Goal: Information Seeking & Learning: Learn about a topic

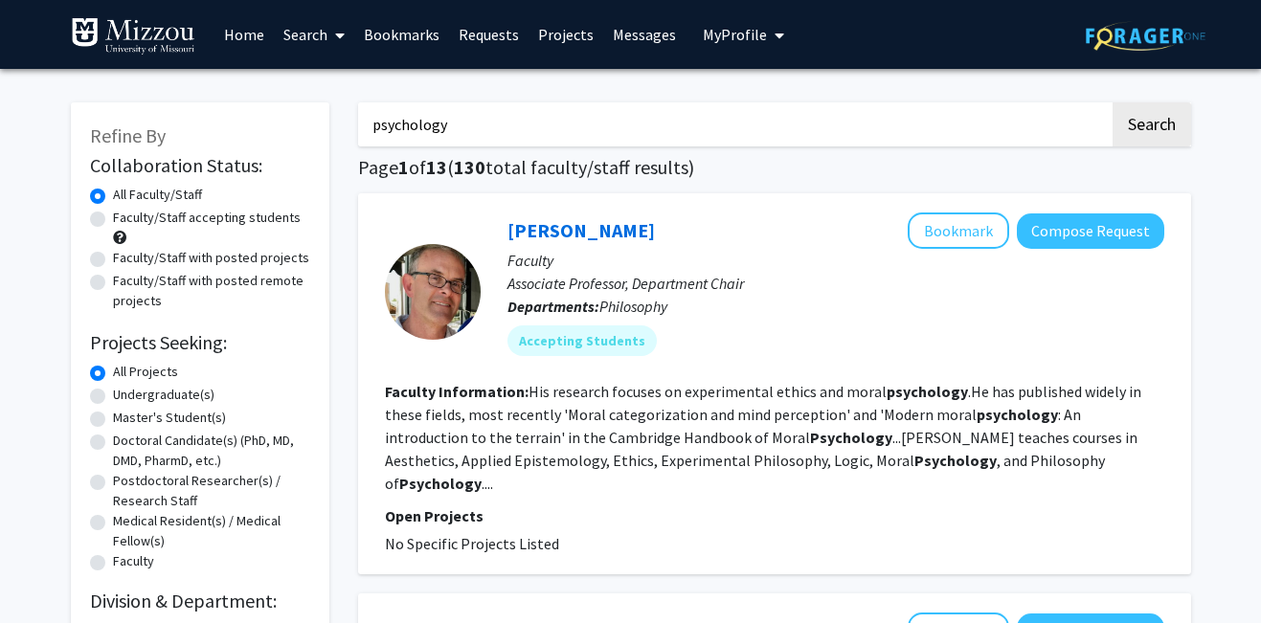
click at [160, 388] on label "Undergraduate(s)" at bounding box center [164, 395] width 102 height 20
click at [125, 388] on input "Undergraduate(s)" at bounding box center [119, 391] width 12 height 12
radio input "true"
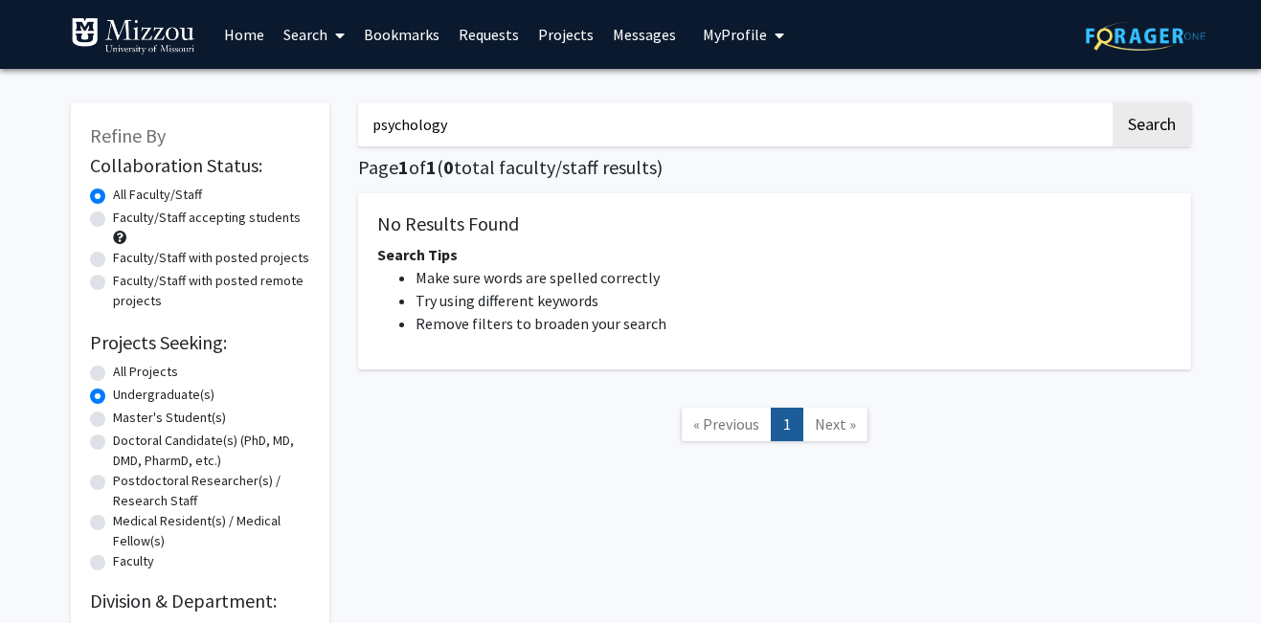
click at [326, 46] on link "Search" at bounding box center [314, 34] width 80 height 67
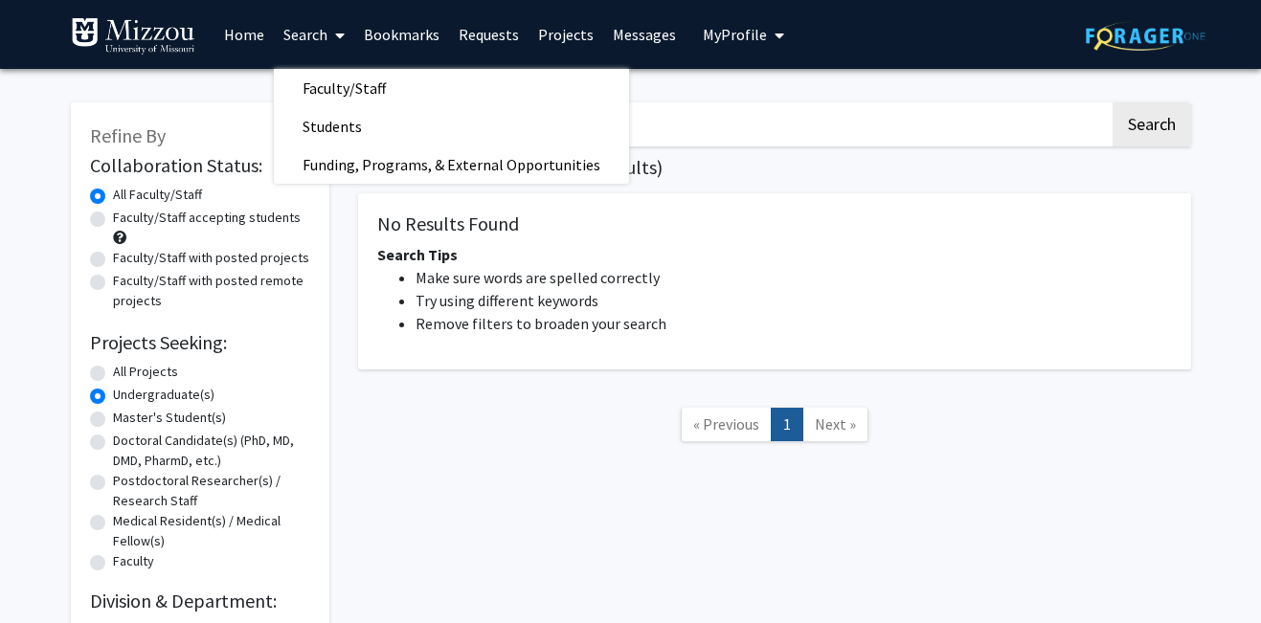
click at [217, 220] on label "Faculty/Staff accepting students" at bounding box center [207, 218] width 188 height 20
click at [125, 220] on input "Faculty/Staff accepting students" at bounding box center [119, 214] width 12 height 12
radio input "true"
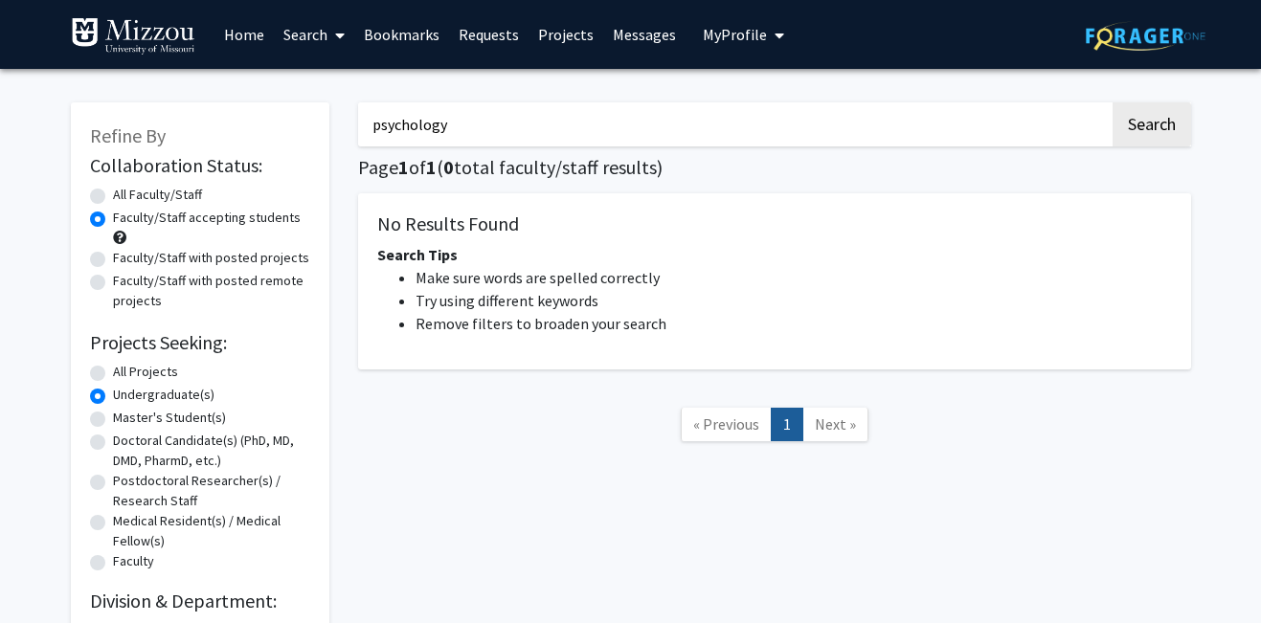
click at [464, 111] on input "psychology" at bounding box center [734, 124] width 752 height 44
click at [463, 124] on input "psychology" at bounding box center [734, 124] width 752 height 44
type input "p"
click at [1113, 102] on button "Search" at bounding box center [1152, 124] width 79 height 44
radio input "true"
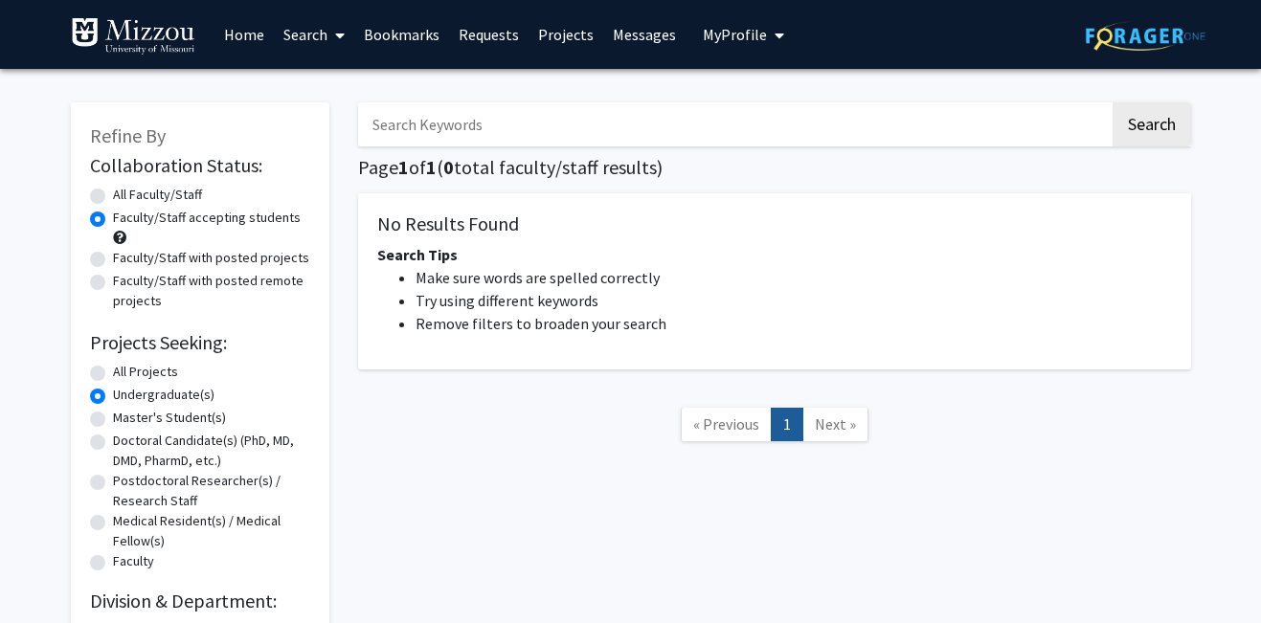
radio input "true"
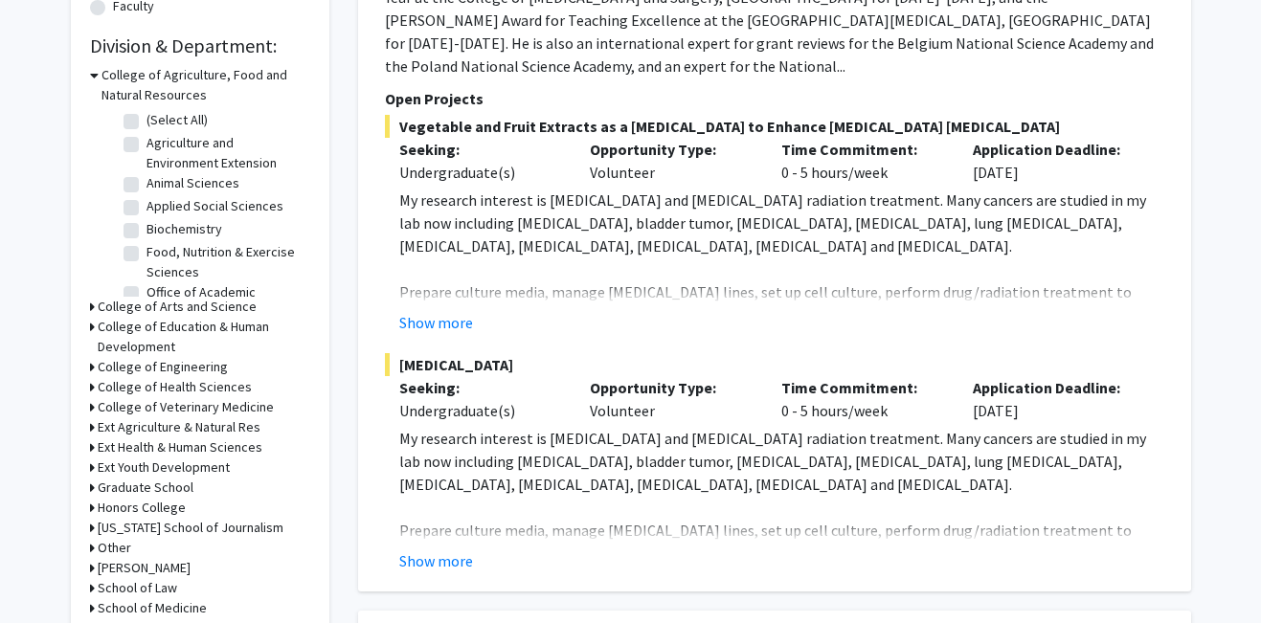
scroll to position [553, 0]
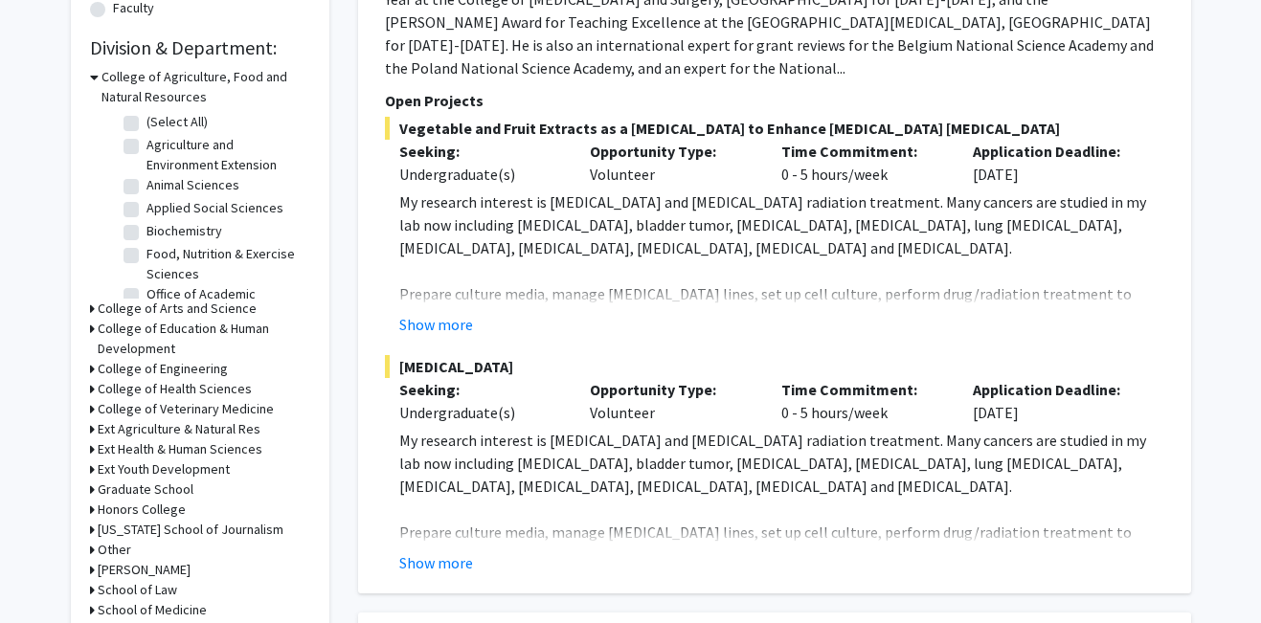
click at [224, 304] on h3 "College of Arts and Science" at bounding box center [177, 309] width 159 height 20
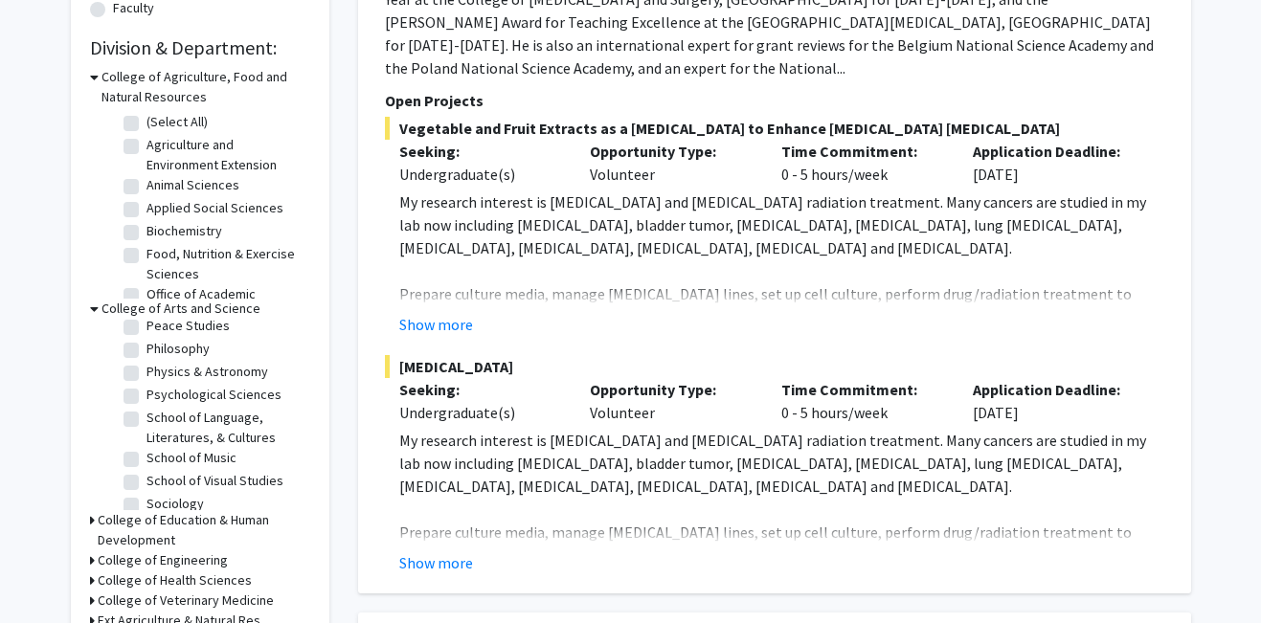
scroll to position [480, 0]
click at [147, 370] on label "Psychological Sciences" at bounding box center [214, 371] width 135 height 20
click at [147, 370] on input "Psychological Sciences" at bounding box center [153, 367] width 12 height 12
checkbox input "true"
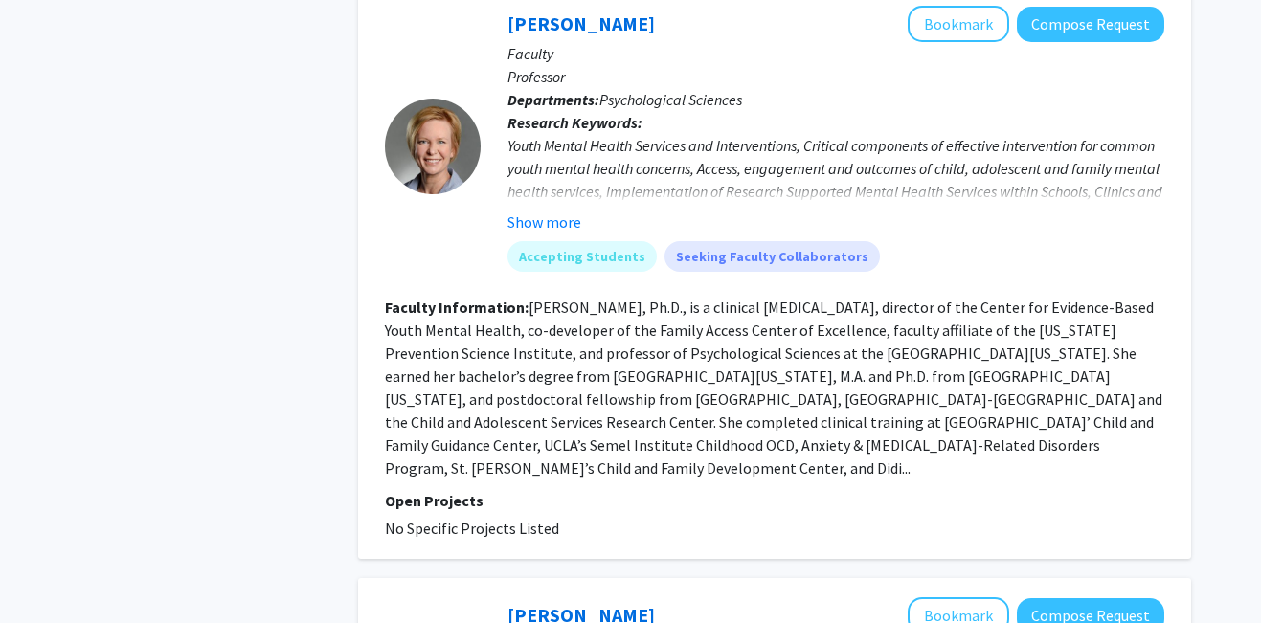
scroll to position [917, 0]
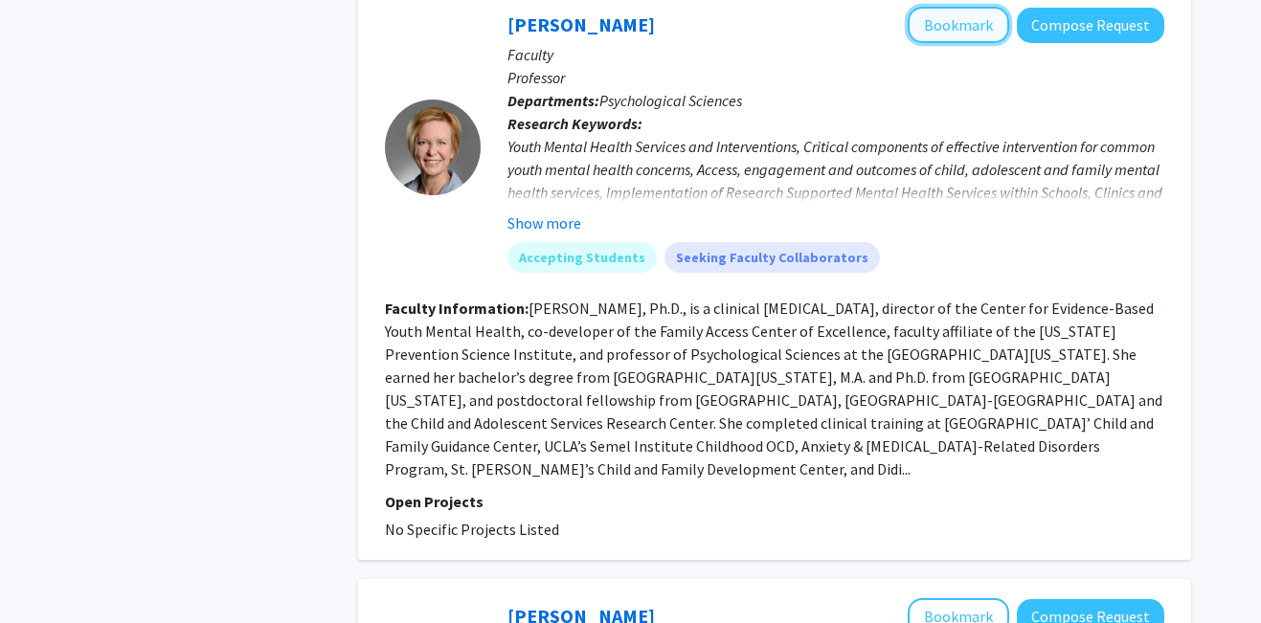
click at [943, 33] on button "Bookmark" at bounding box center [959, 25] width 102 height 36
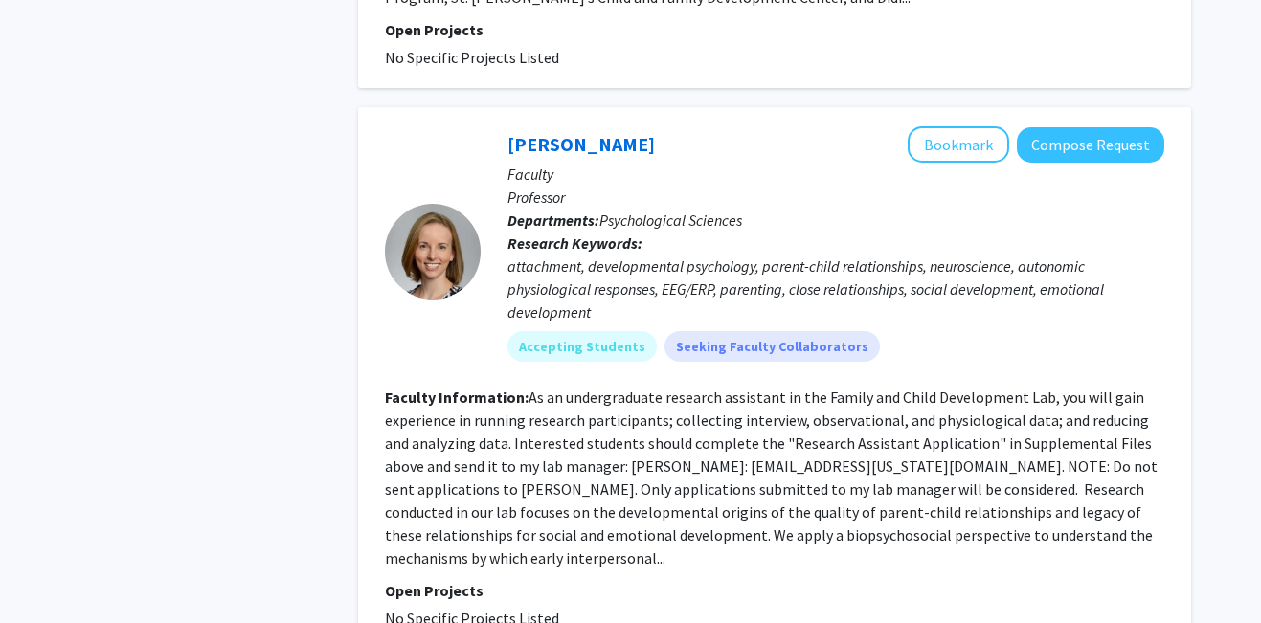
scroll to position [1390, 0]
click at [950, 125] on button "Bookmark" at bounding box center [959, 143] width 102 height 36
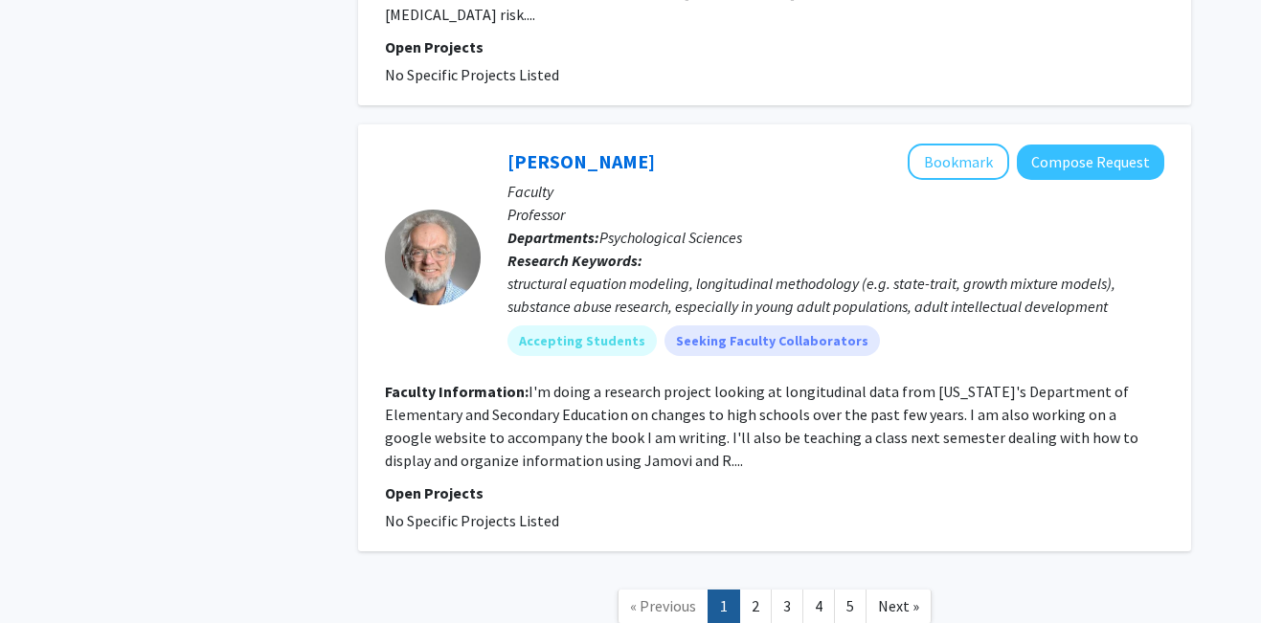
scroll to position [4957, 0]
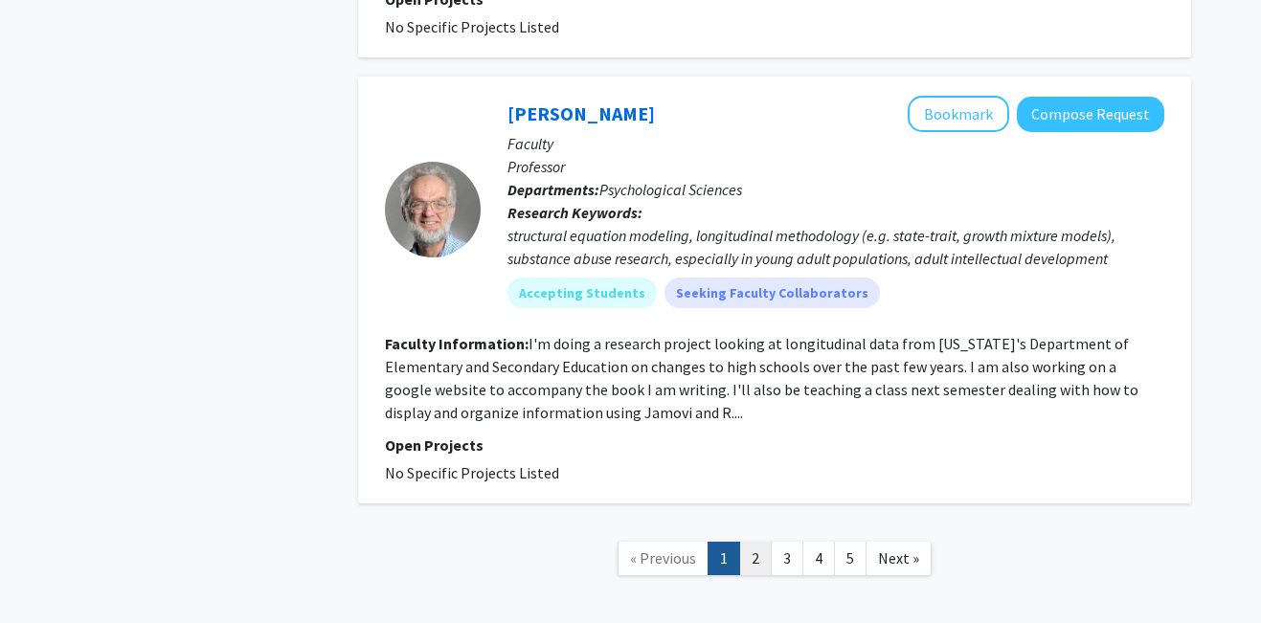
click at [748, 542] on link "2" at bounding box center [755, 559] width 33 height 34
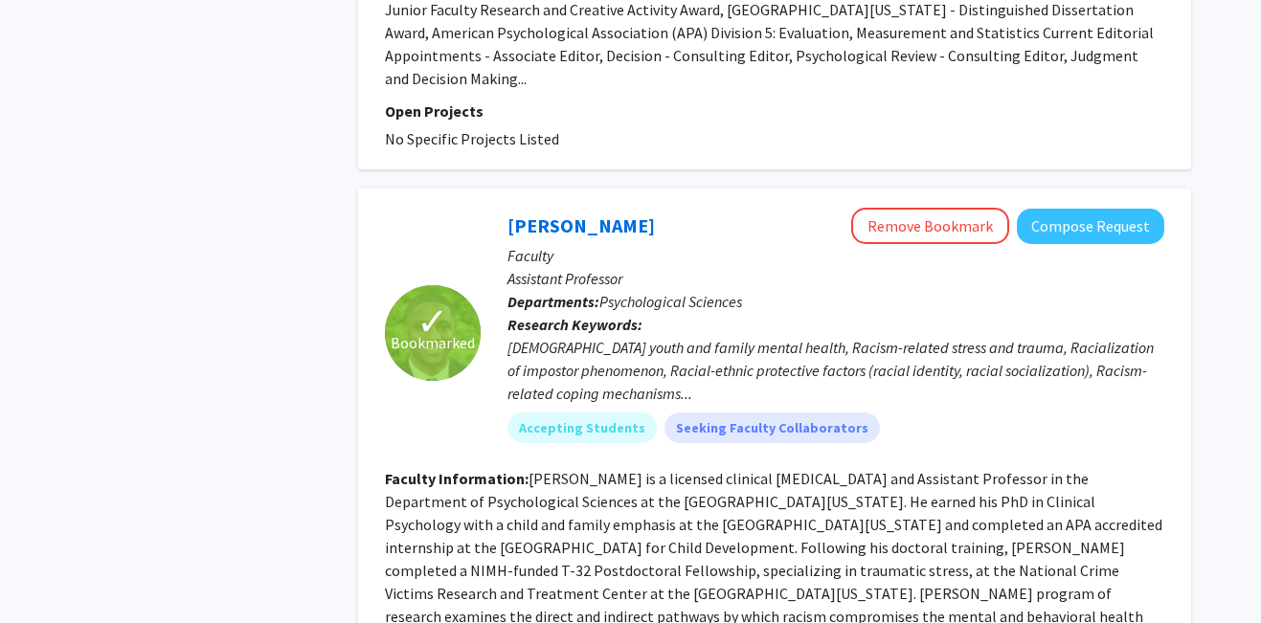
scroll to position [1309, 0]
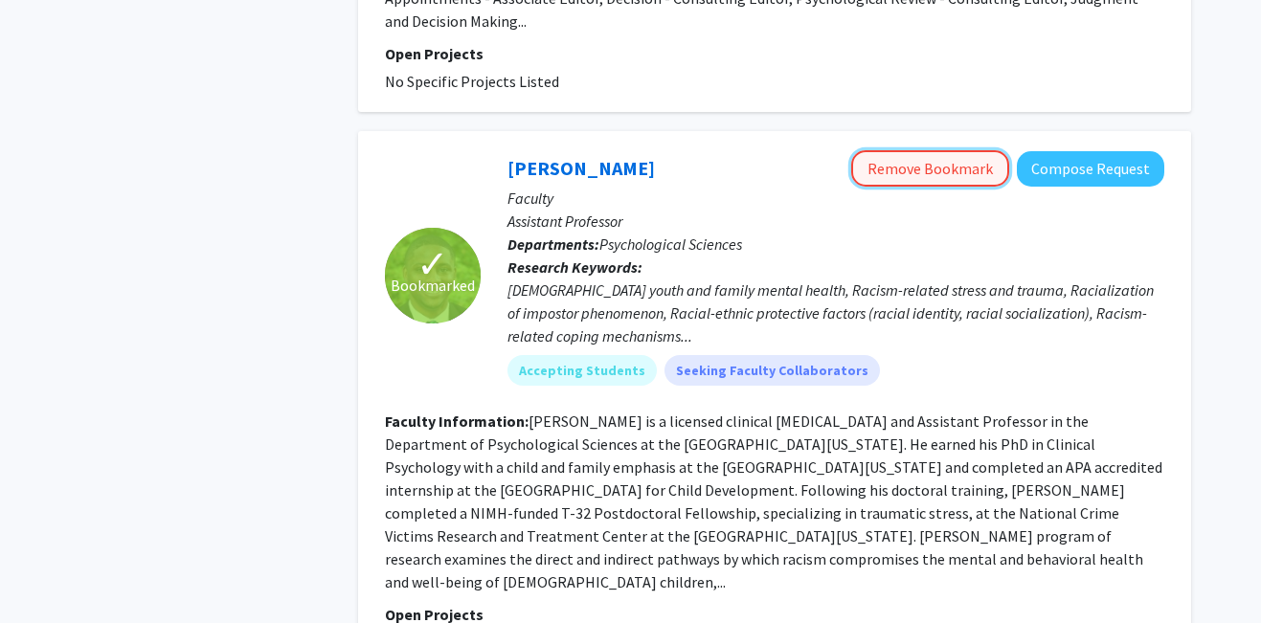
click at [899, 150] on button "Remove Bookmark" at bounding box center [930, 168] width 158 height 36
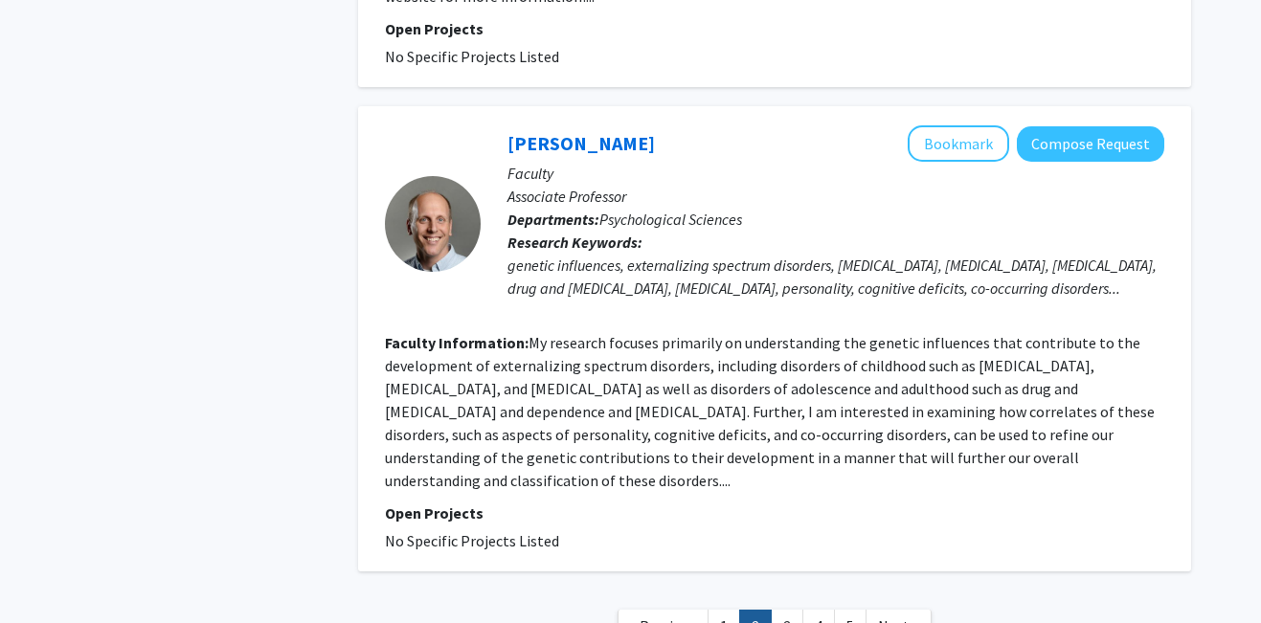
scroll to position [4332, 0]
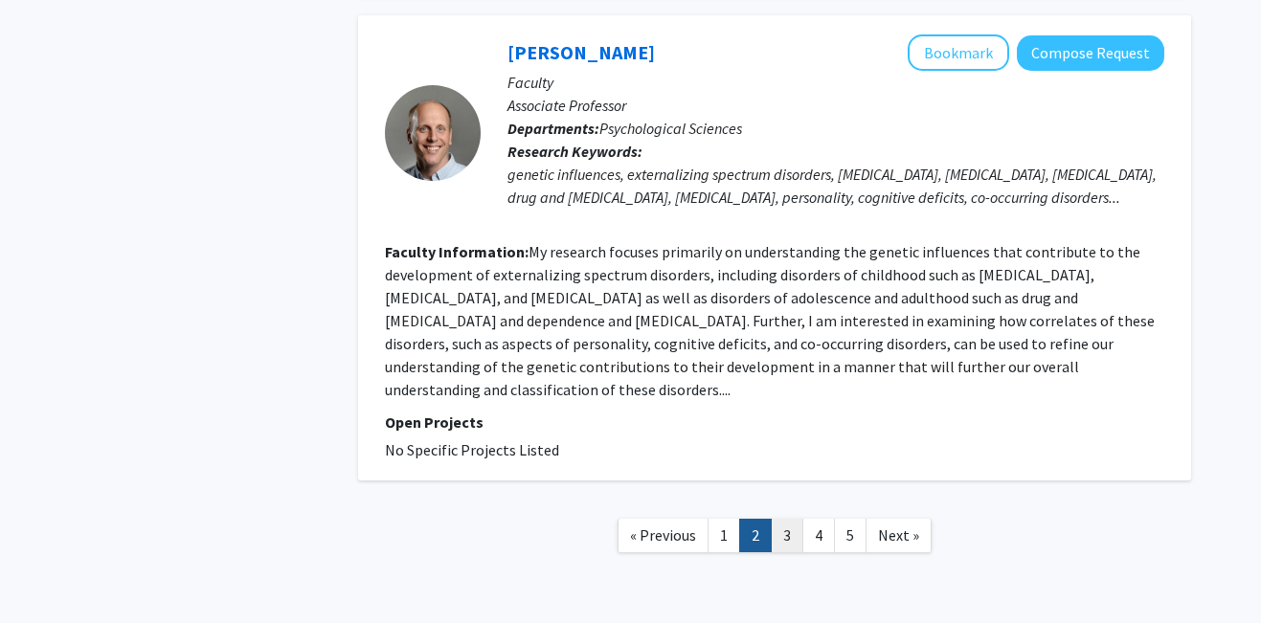
click at [791, 519] on link "3" at bounding box center [787, 536] width 33 height 34
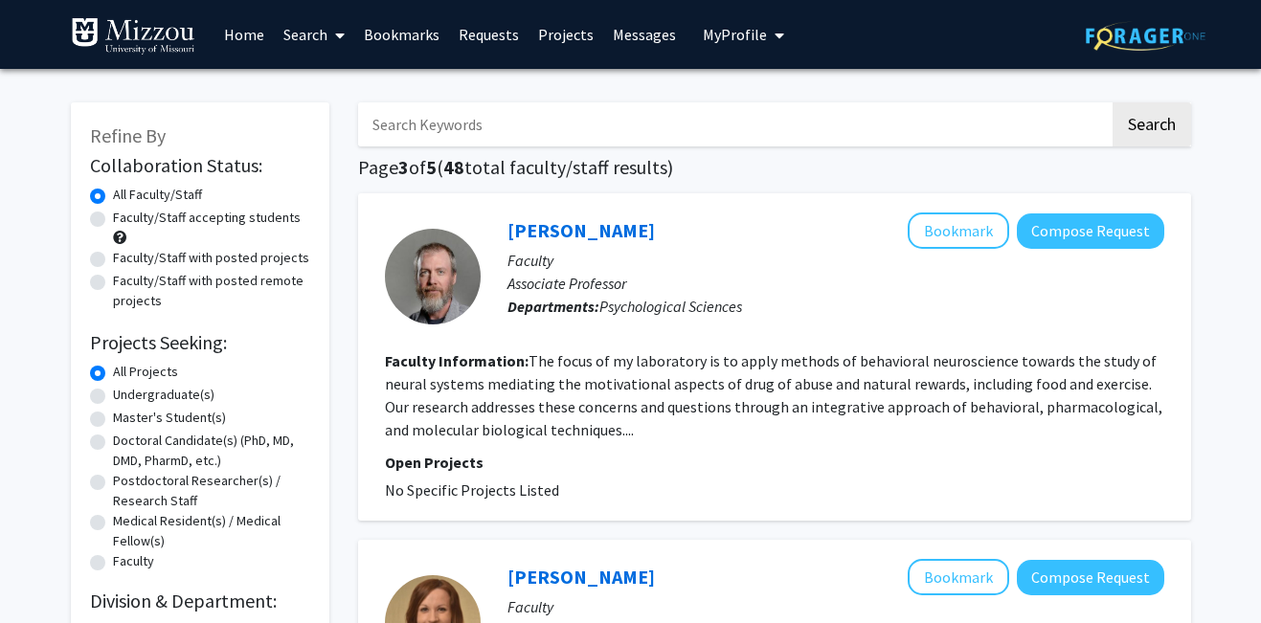
click at [722, 40] on span "My Profile" at bounding box center [735, 34] width 64 height 19
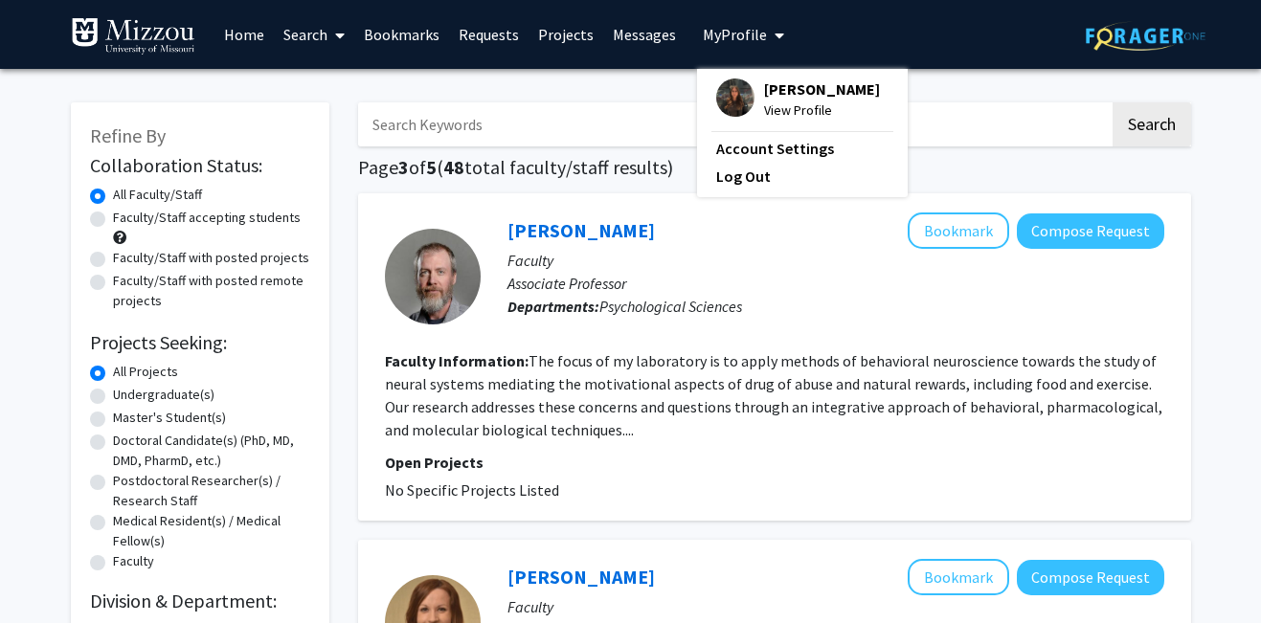
click at [731, 105] on img at bounding box center [735, 98] width 38 height 38
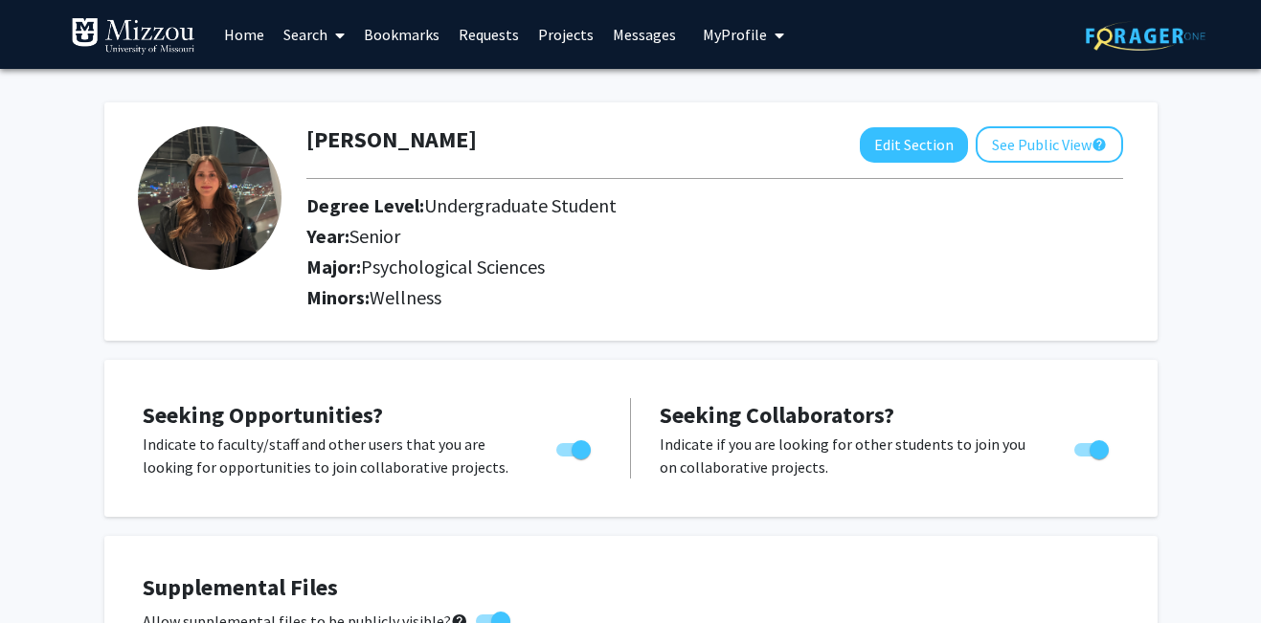
click at [373, 43] on link "Bookmarks" at bounding box center [401, 34] width 95 height 67
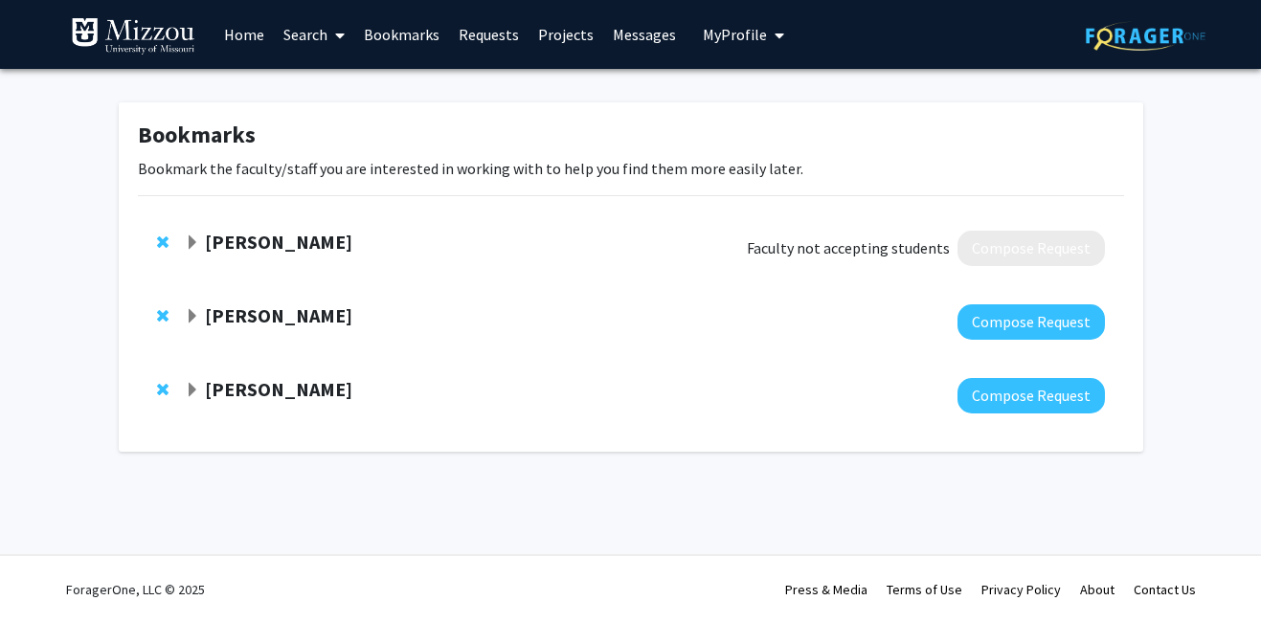
click at [294, 392] on strong "[PERSON_NAME]" at bounding box center [278, 389] width 147 height 24
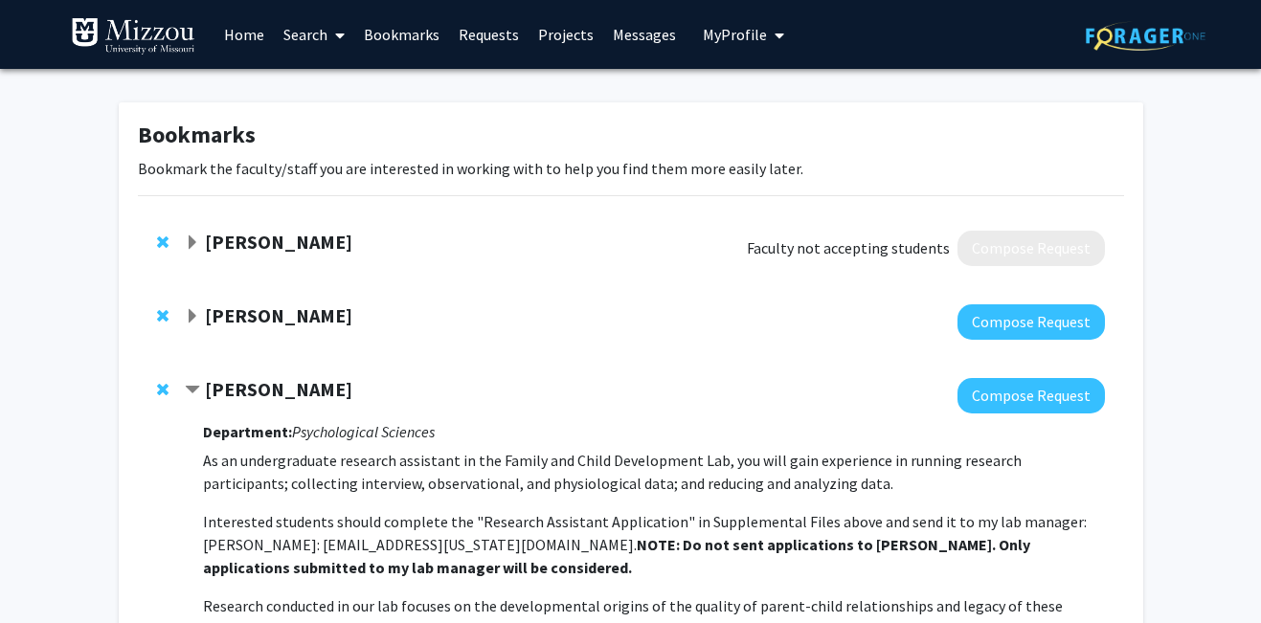
click at [295, 309] on strong "Kristin Hawley" at bounding box center [278, 316] width 147 height 24
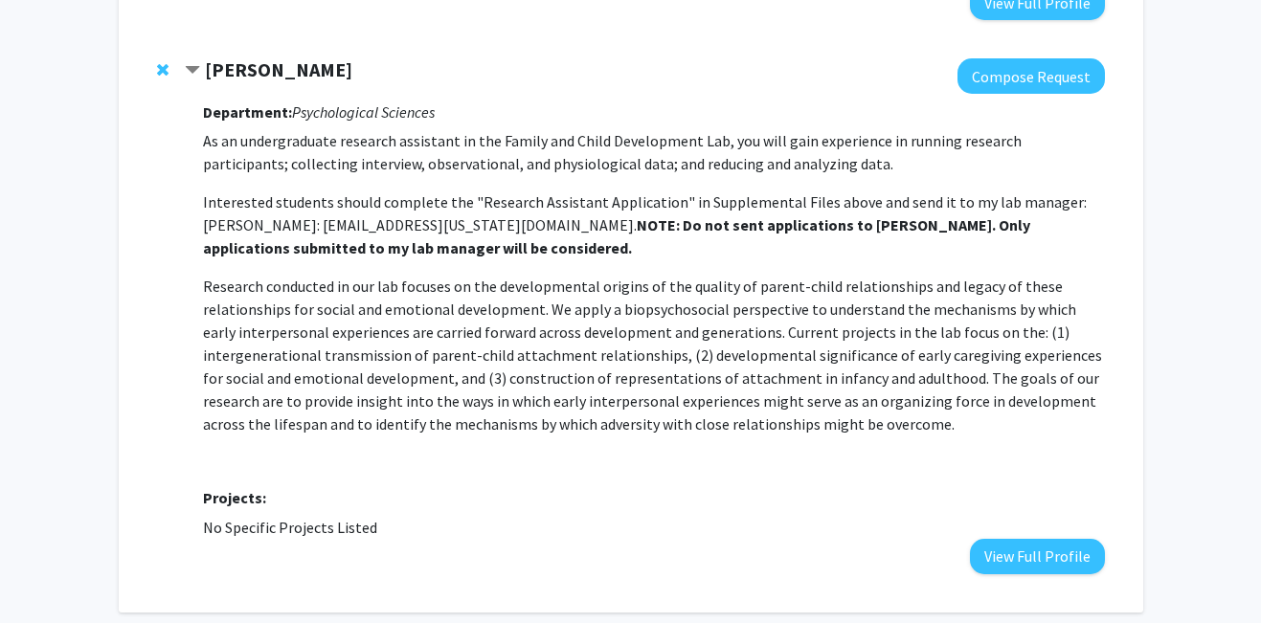
scroll to position [663, 0]
click at [673, 215] on strong "NOTE: Do not sent applications to [PERSON_NAME]. Only applications submitted to…" at bounding box center [616, 236] width 827 height 42
click at [291, 56] on strong "[PERSON_NAME]" at bounding box center [278, 68] width 147 height 24
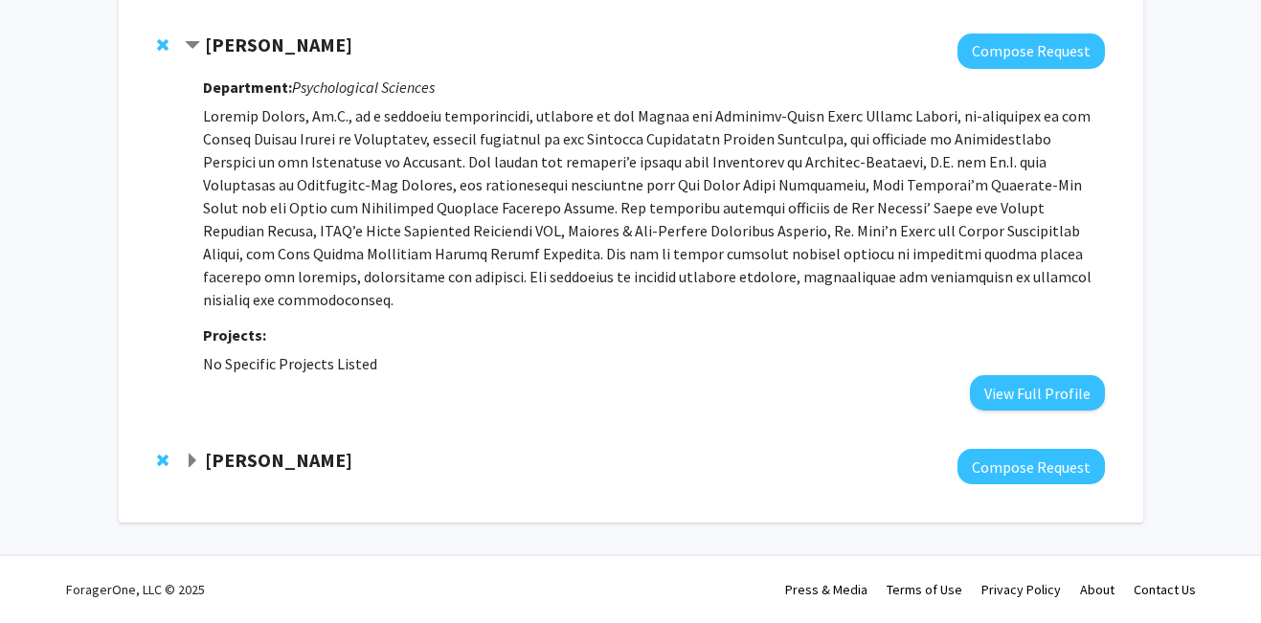
scroll to position [248, 0]
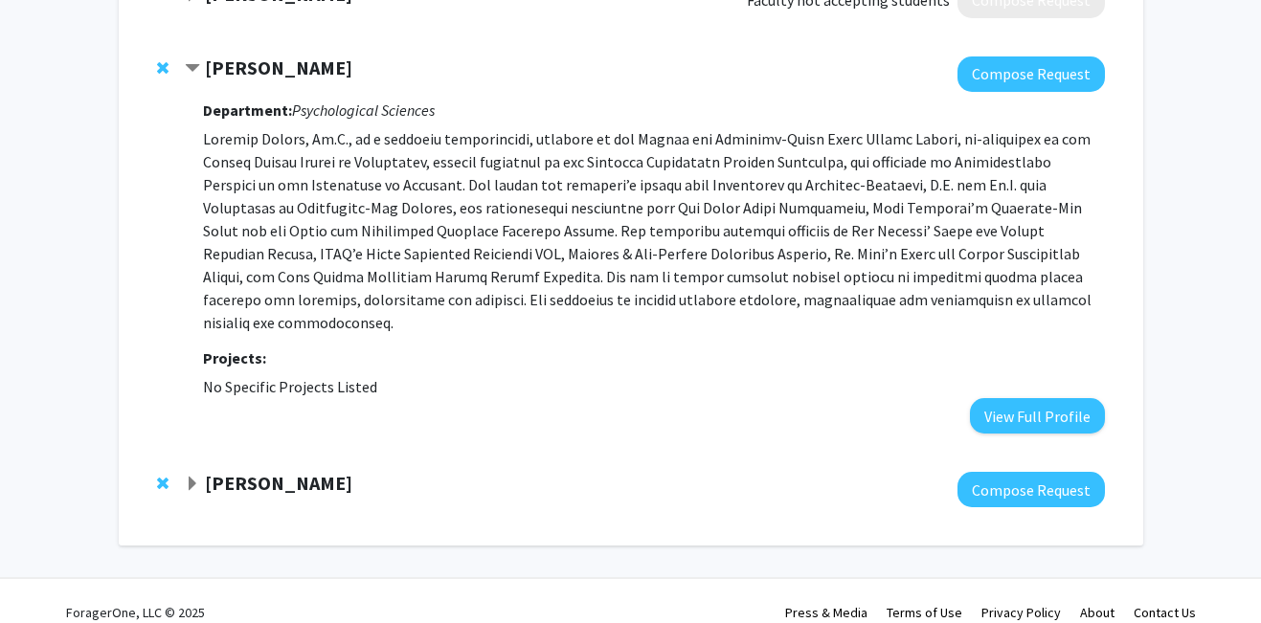
click at [260, 453] on div "Ashley Groh Compose Request" at bounding box center [631, 490] width 986 height 74
click at [260, 471] on strong "[PERSON_NAME]" at bounding box center [278, 483] width 147 height 24
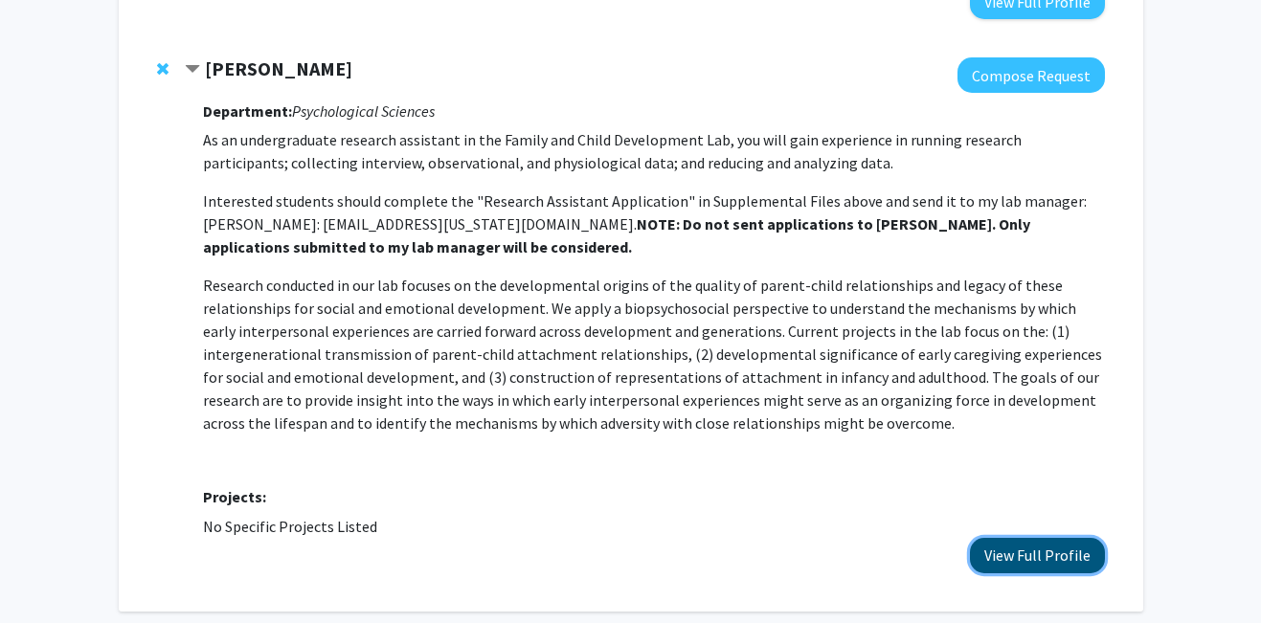
click at [1036, 538] on button "View Full Profile" at bounding box center [1037, 555] width 135 height 35
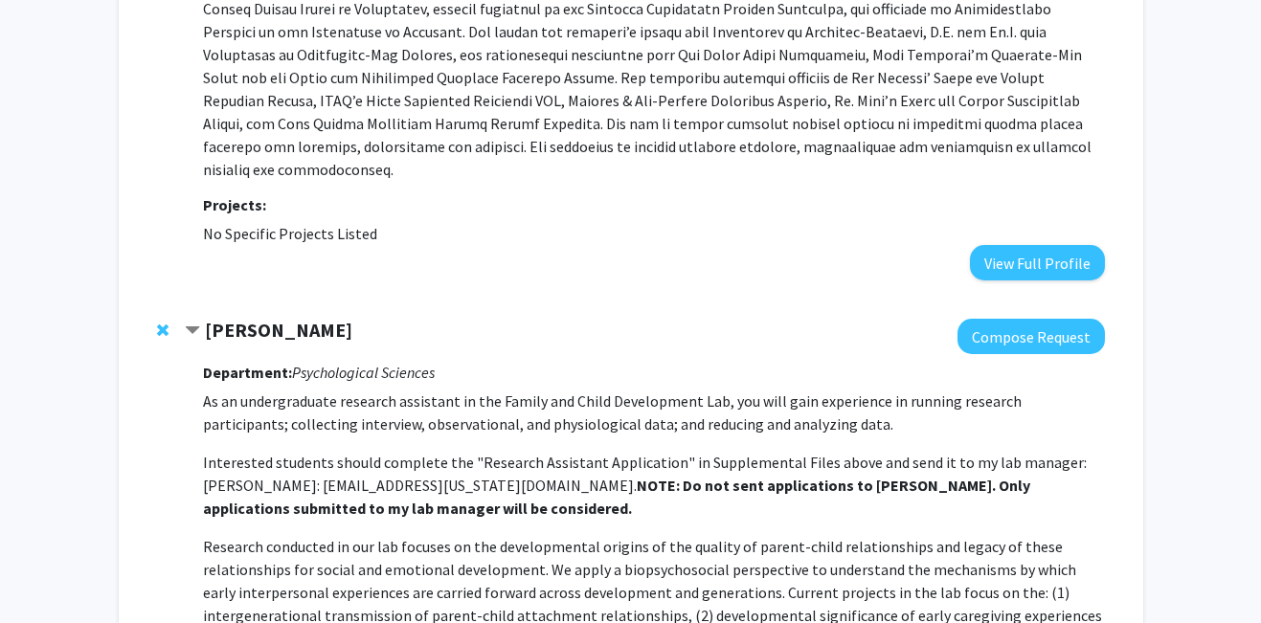
scroll to position [357, 0]
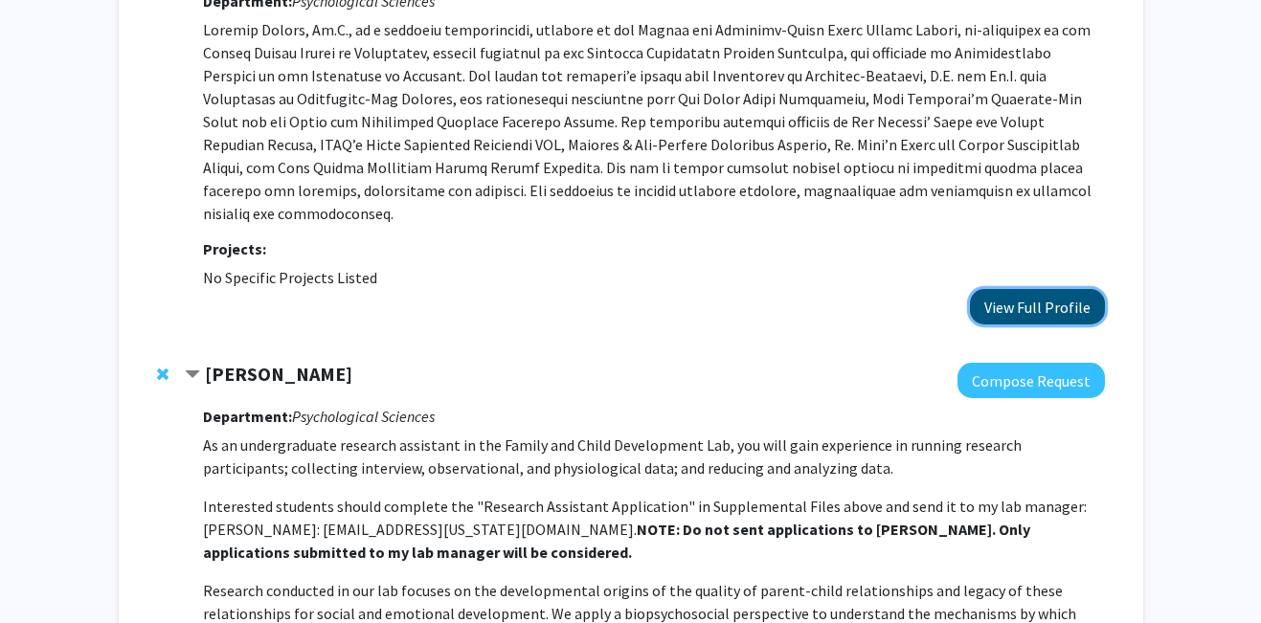
click at [996, 289] on button "View Full Profile" at bounding box center [1037, 306] width 135 height 35
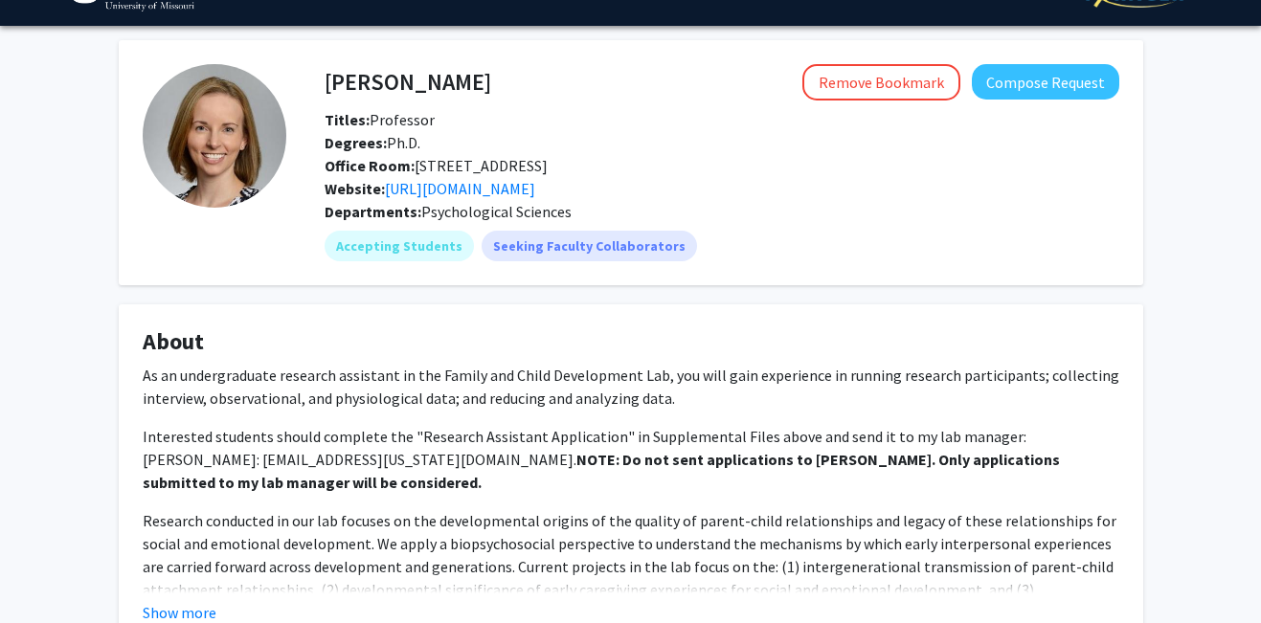
scroll to position [40, 0]
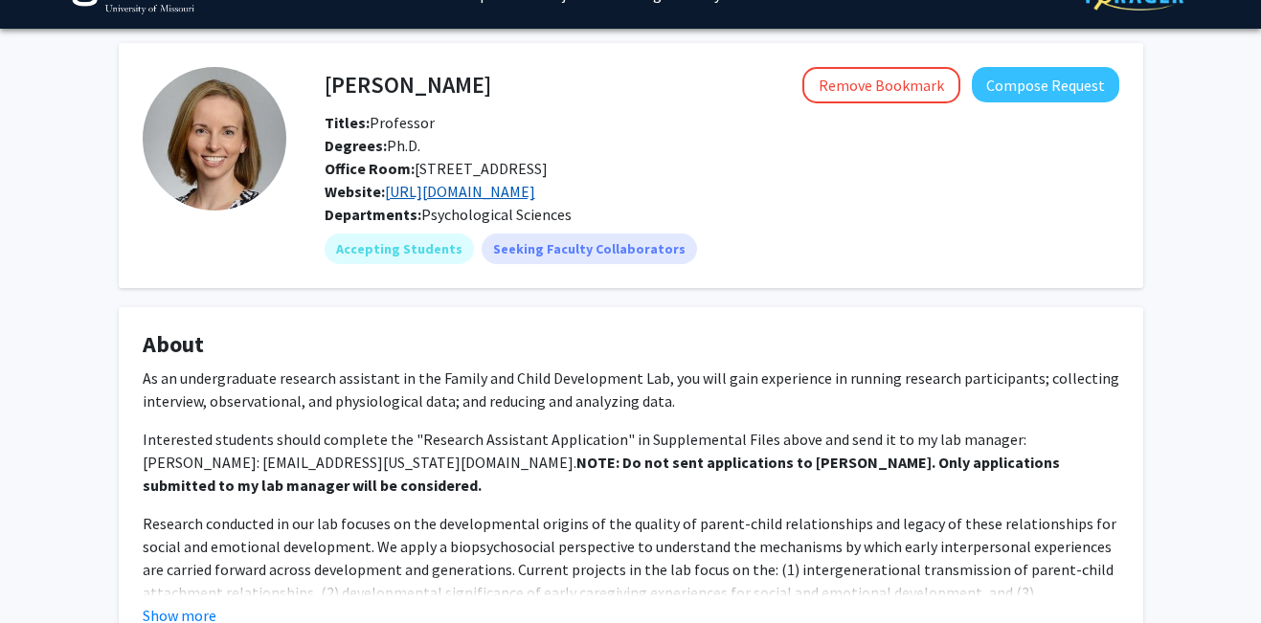
click at [430, 190] on link "[URL][DOMAIN_NAME]" at bounding box center [460, 191] width 150 height 19
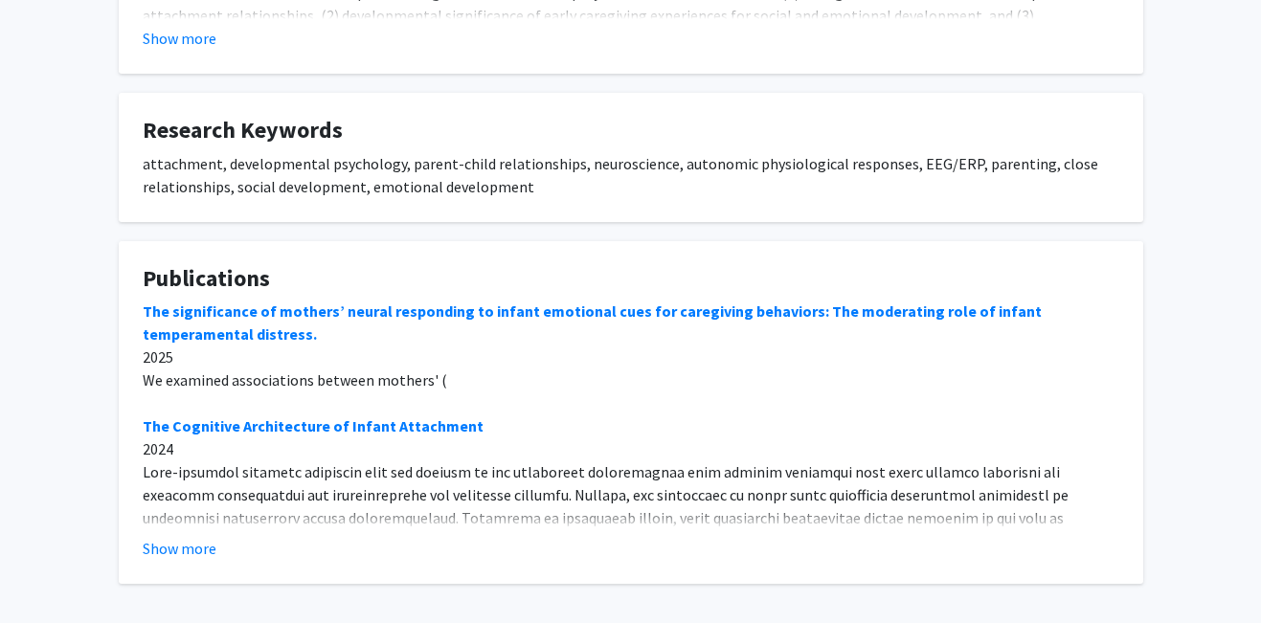
scroll to position [698, 0]
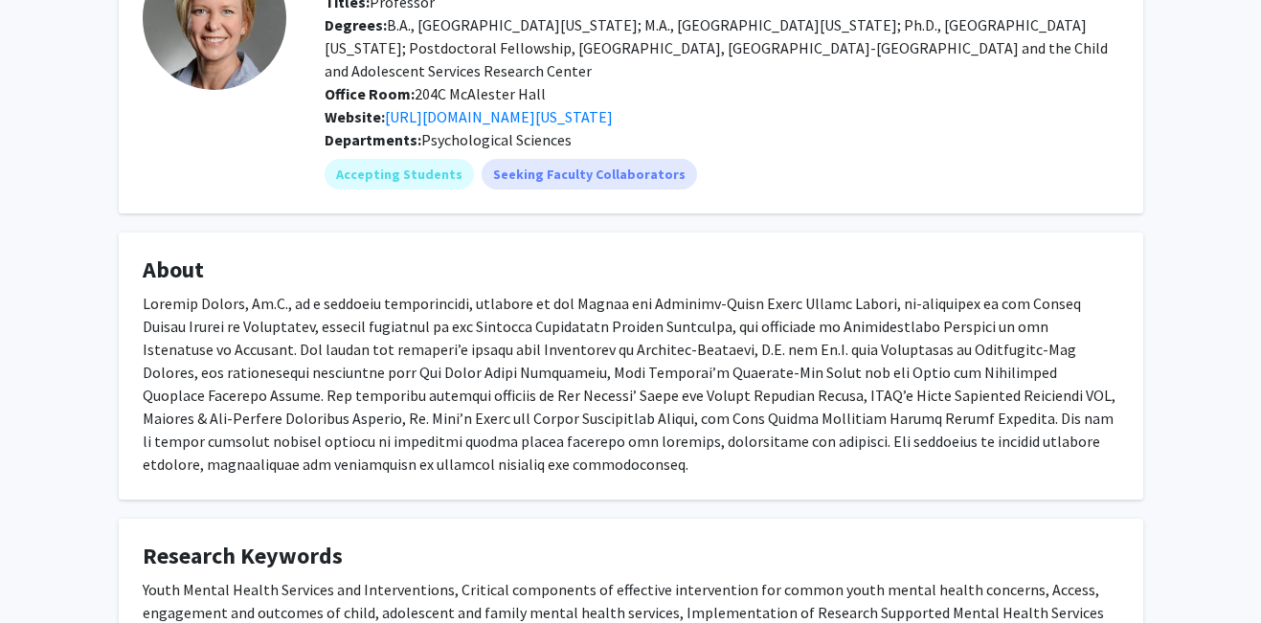
scroll to position [163, 0]
